Goal: Task Accomplishment & Management: Use online tool/utility

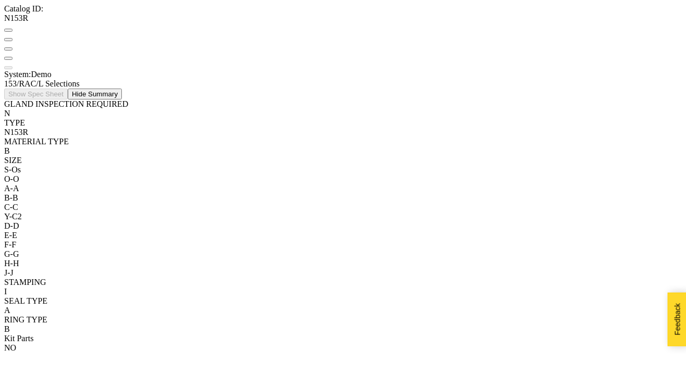
click at [146, 173] on div "S - Os" at bounding box center [342, 169] width 677 height 9
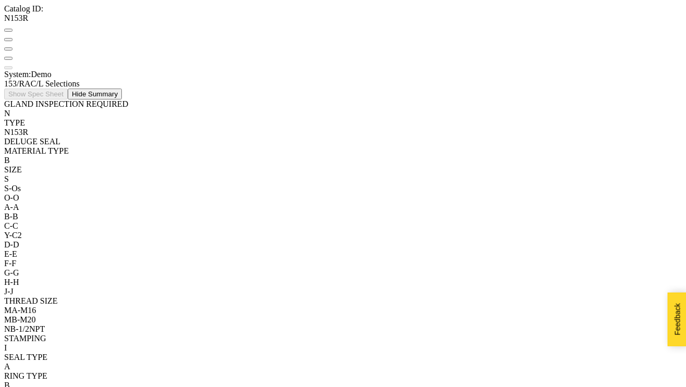
click at [109, 306] on div "MA - M16" at bounding box center [342, 310] width 677 height 9
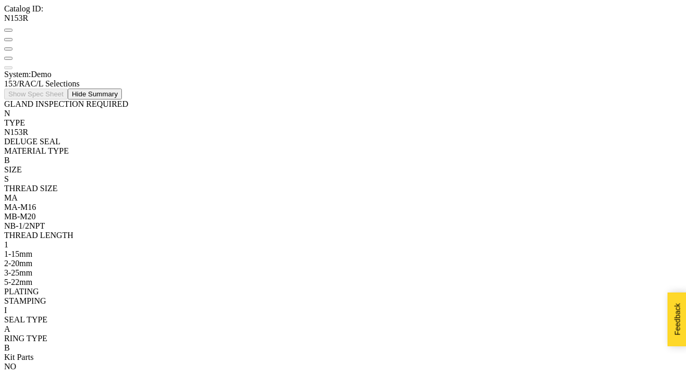
click at [89, 249] on div "1 - 15mm" at bounding box center [342, 253] width 677 height 9
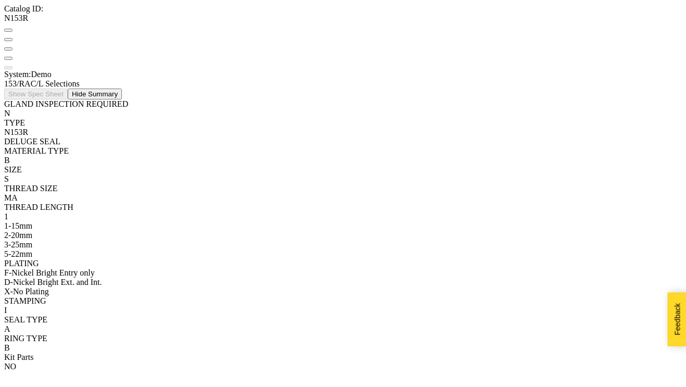
click at [75, 277] on div "[PERSON_NAME] Ext. and Int." at bounding box center [342, 281] width 677 height 9
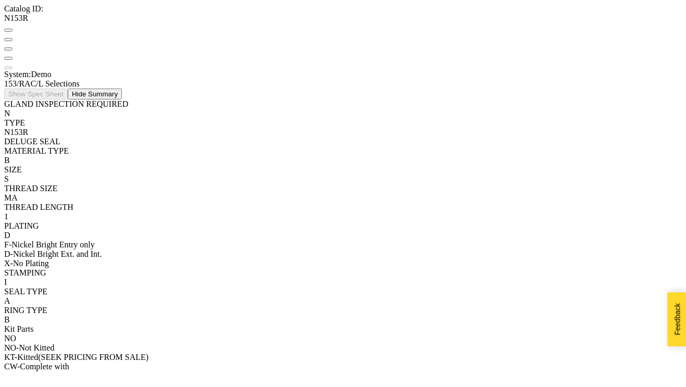
click at [110, 352] on div "NO - Not Kitted" at bounding box center [342, 347] width 677 height 9
click at [122, 89] on button "Hide Summary" at bounding box center [95, 94] width 54 height 11
click at [125, 89] on button "Show Summary" at bounding box center [96, 94] width 57 height 11
click at [122, 89] on button "Hide Summary" at bounding box center [95, 94] width 54 height 11
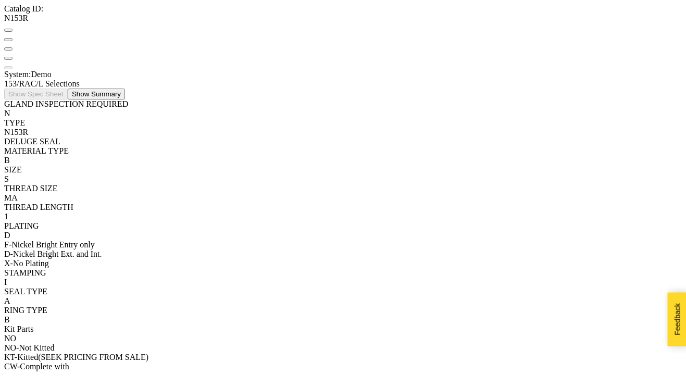
click at [125, 89] on button "Show Summary" at bounding box center [96, 94] width 57 height 11
click at [122, 89] on button "Hide Summary" at bounding box center [95, 94] width 54 height 11
click at [125, 89] on button "Show Summary" at bounding box center [96, 94] width 57 height 11
click at [122, 89] on button "Hide Summary" at bounding box center [95, 94] width 54 height 11
click at [125, 89] on button "Show Summary" at bounding box center [96, 94] width 57 height 11
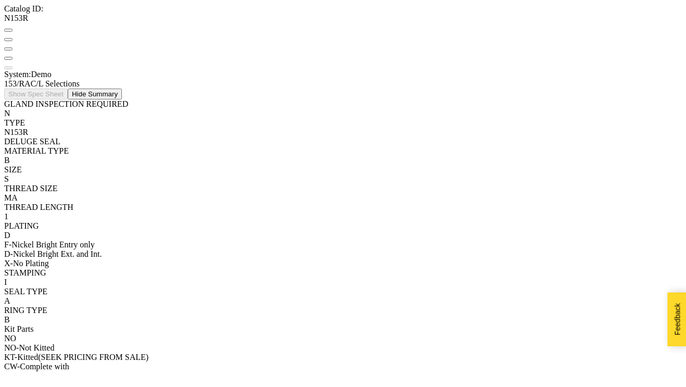
click at [122, 89] on button "Hide Summary" at bounding box center [95, 94] width 54 height 11
click at [125, 89] on button "Show Summary" at bounding box center [96, 94] width 57 height 11
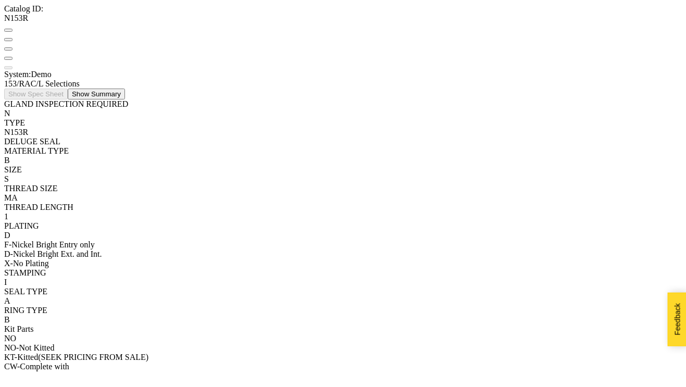
click at [125, 89] on button "Show Summary" at bounding box center [96, 94] width 57 height 11
click at [122, 89] on button "Hide Summary" at bounding box center [95, 94] width 54 height 11
click at [613, 79] on div "153/RAC/L Selections Show Spec Sheet Show Summary" at bounding box center [342, 89] width 677 height 20
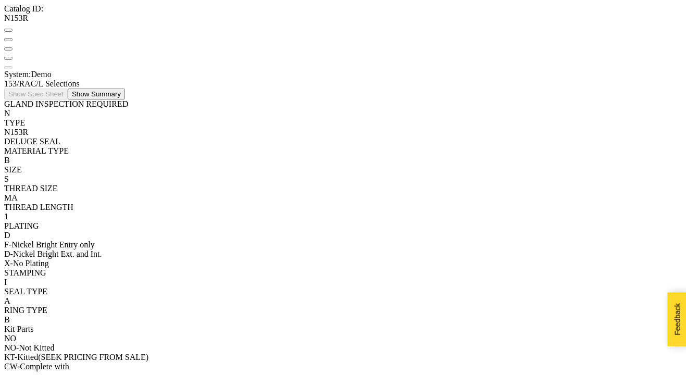
click at [125, 89] on button "Show Summary" at bounding box center [96, 94] width 57 height 11
drag, startPoint x: 641, startPoint y: 170, endPoint x: 465, endPoint y: 106, distance: 187.9
drag, startPoint x: 450, startPoint y: 102, endPoint x: 621, endPoint y: 174, distance: 185.7
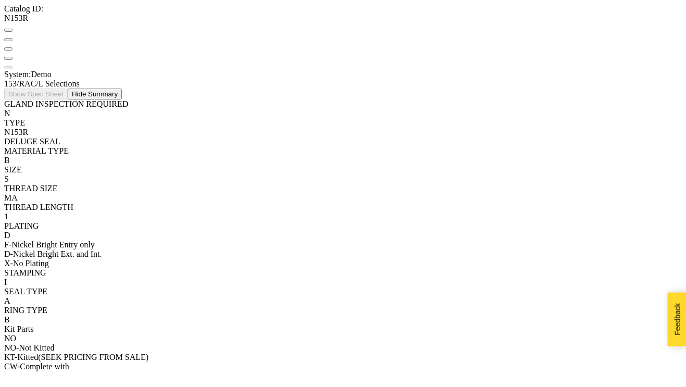
click at [12, 38] on button at bounding box center [8, 39] width 8 height 3
